Goal: Find contact information: Find contact information

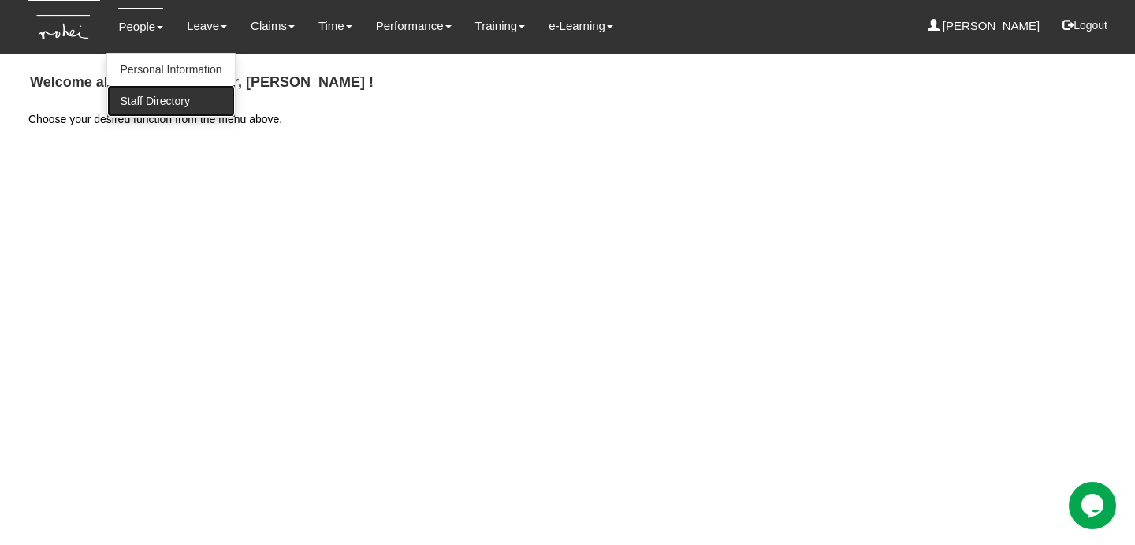
click at [158, 95] on link "Staff Directory" at bounding box center [170, 101] width 127 height 32
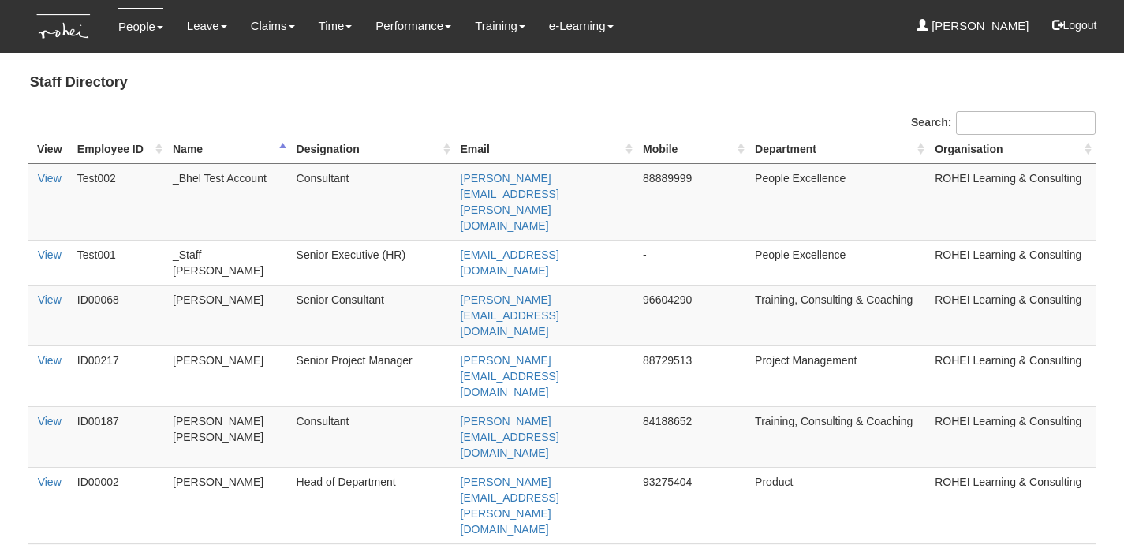
select select "50"
copy tr "97311495"
